Goal: Consume media (video, audio)

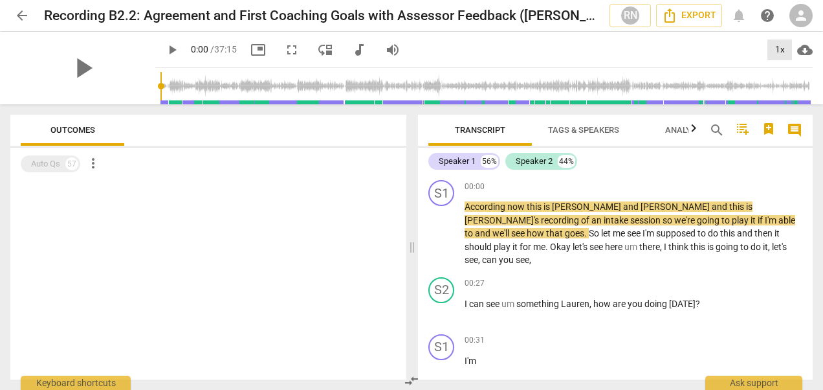
click at [778, 47] on div "1x" at bounding box center [780, 49] width 25 height 21
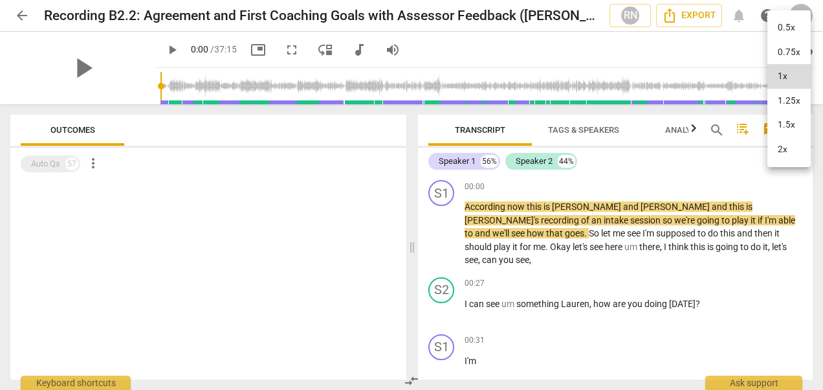
click at [792, 104] on li "1.25x" at bounding box center [789, 101] width 43 height 25
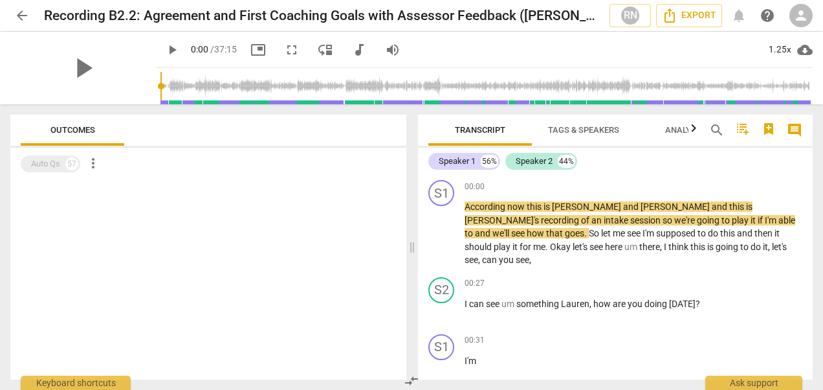
click at [53, 74] on div "play_arrow" at bounding box center [82, 68] width 145 height 73
drag, startPoint x: 66, startPoint y: 74, endPoint x: 53, endPoint y: 74, distance: 13.0
click at [53, 74] on div "play_arrow" at bounding box center [82, 68] width 145 height 73
click at [77, 74] on span "play_arrow" at bounding box center [83, 68] width 34 height 34
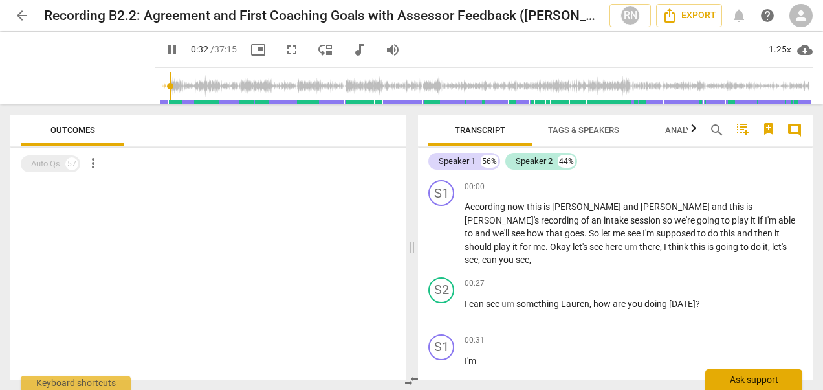
scroll to position [223, 0]
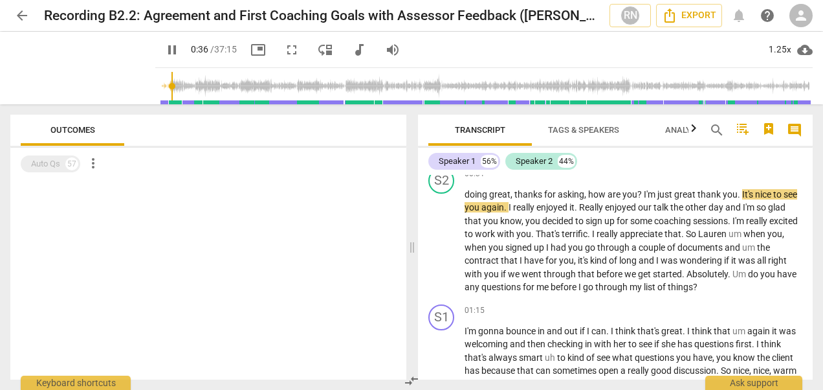
click at [164, 51] on span "pause" at bounding box center [172, 50] width 16 height 16
click at [161, 47] on span "play_arrow" at bounding box center [172, 50] width 23 height 16
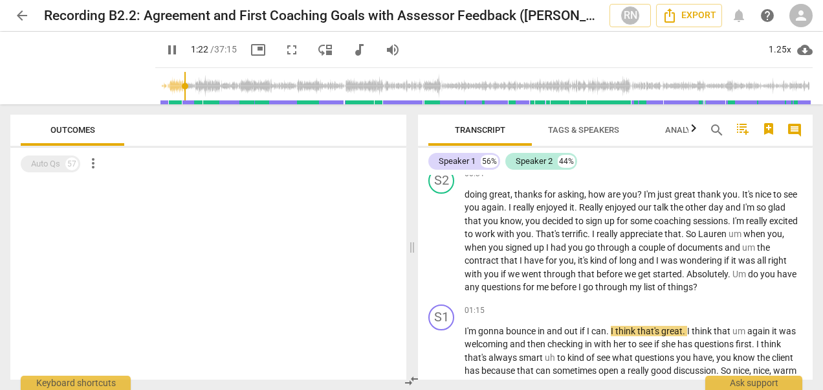
click at [164, 52] on span "pause" at bounding box center [172, 50] width 16 height 16
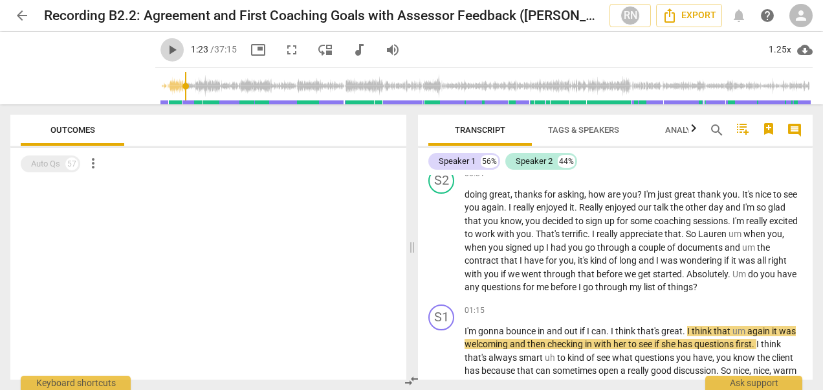
click at [164, 52] on span "play_arrow" at bounding box center [172, 50] width 16 height 16
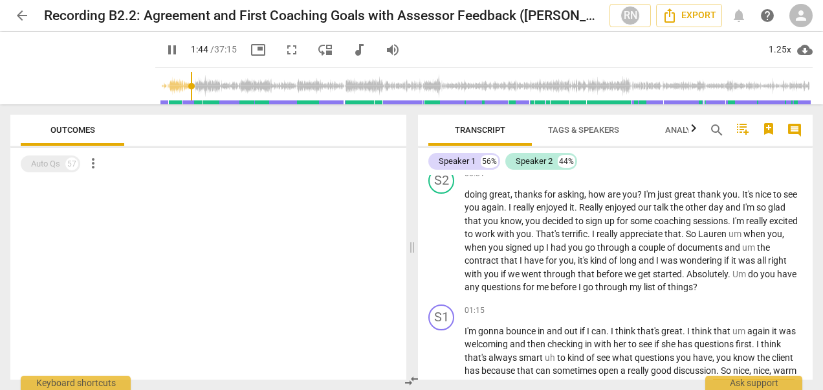
click at [341, 140] on div "Outcomes" at bounding box center [208, 130] width 375 height 31
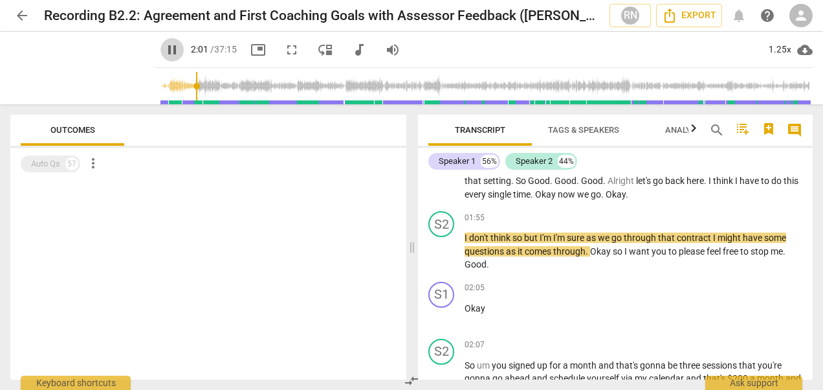
click at [164, 48] on span "pause" at bounding box center [172, 50] width 16 height 16
click at [164, 47] on span "play_arrow" at bounding box center [172, 50] width 16 height 16
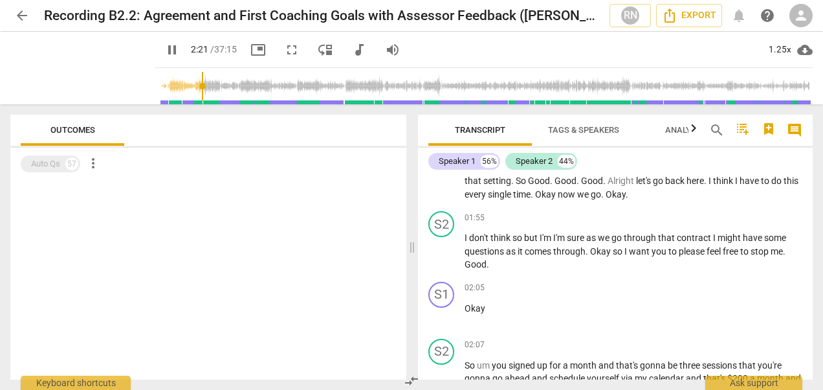
scroll to position [650, 0]
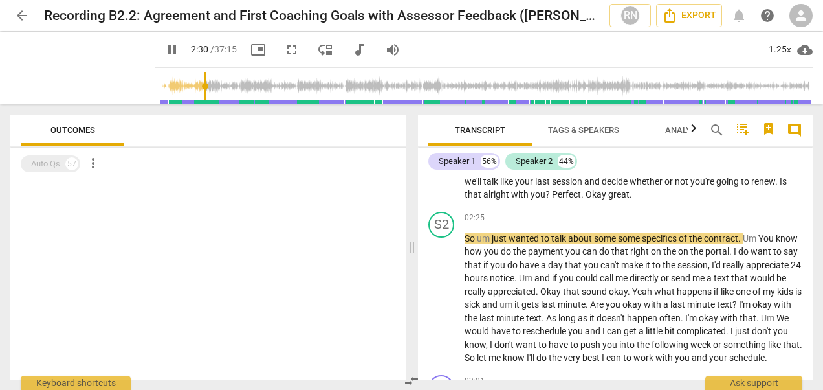
click at [164, 49] on span "pause" at bounding box center [172, 50] width 16 height 16
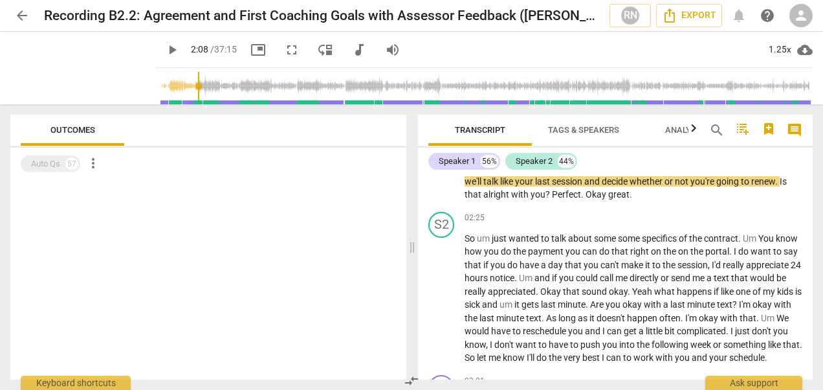
drag, startPoint x: 191, startPoint y: 88, endPoint x: 183, endPoint y: 88, distance: 7.8
click at [183, 88] on input "range" at bounding box center [487, 85] width 653 height 41
click at [164, 51] on span "play_arrow" at bounding box center [172, 50] width 16 height 16
click at [609, 286] on span "sound" at bounding box center [595, 291] width 27 height 10
click at [164, 47] on span "pause" at bounding box center [172, 50] width 16 height 16
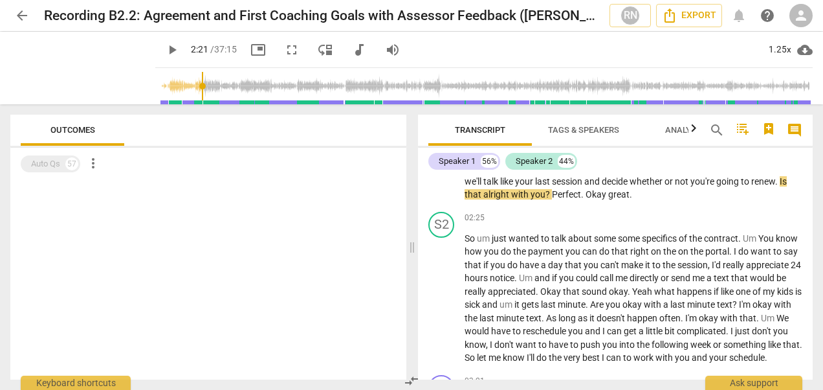
click at [164, 47] on span "play_arrow" at bounding box center [172, 50] width 16 height 16
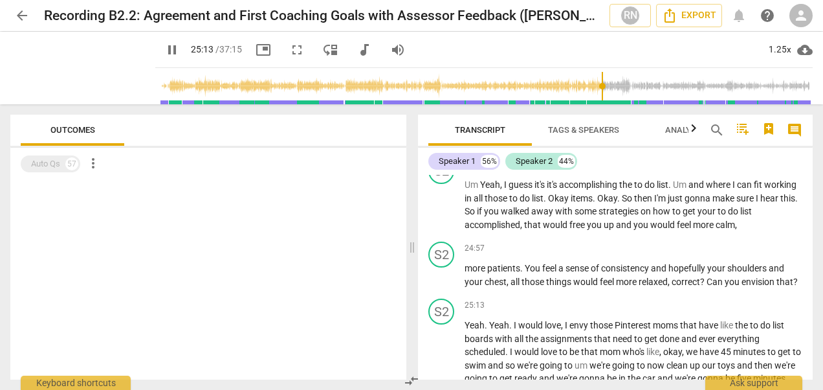
scroll to position [5171, 0]
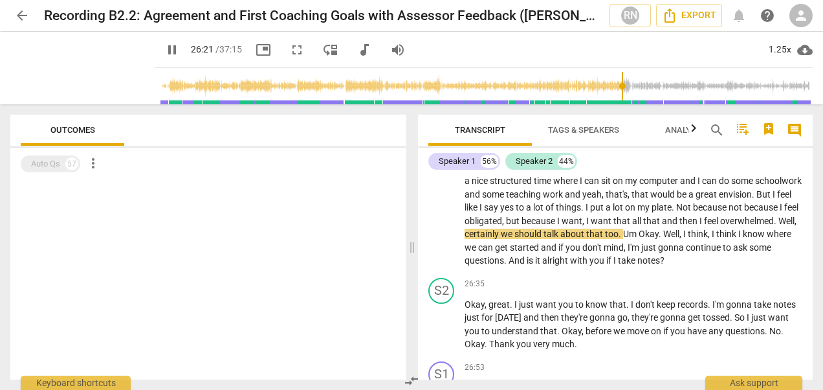
click at [268, 230] on div at bounding box center [208, 279] width 396 height 199
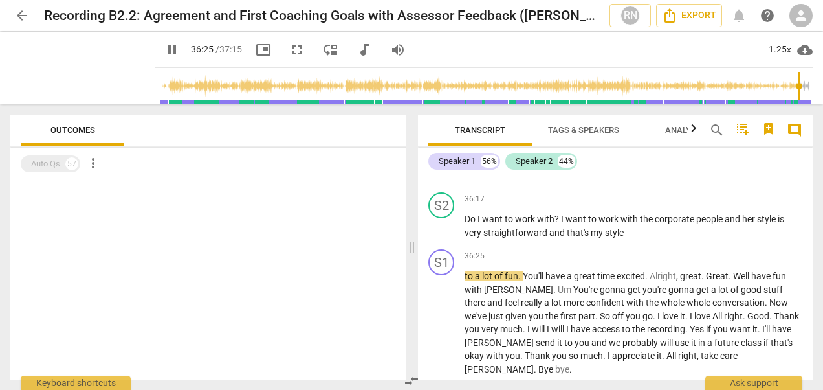
scroll to position [8019, 0]
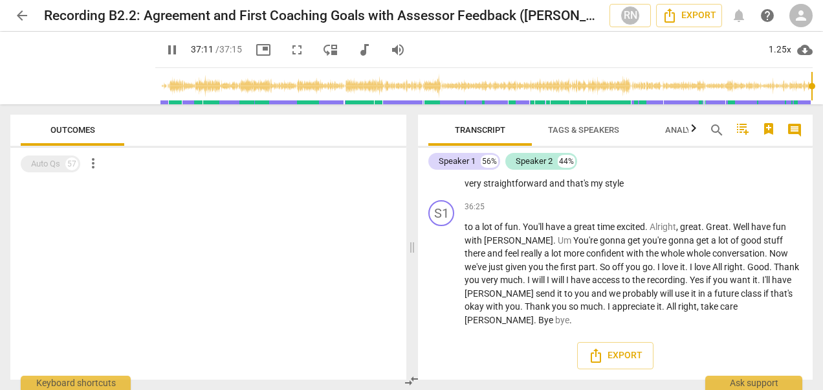
type input "2231"
